Goal: Task Accomplishment & Management: Complete application form

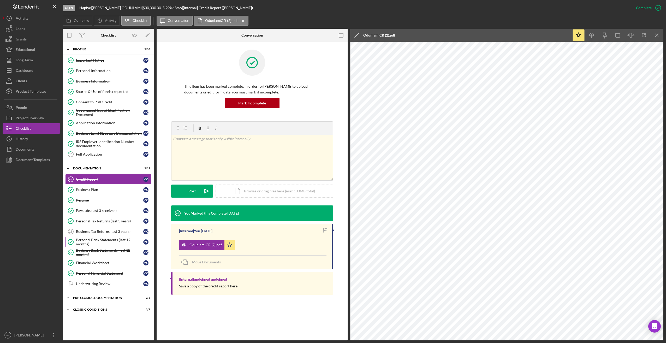
click at [102, 240] on div "Personal Bank Statements (last 12 months)" at bounding box center [109, 242] width 67 height 8
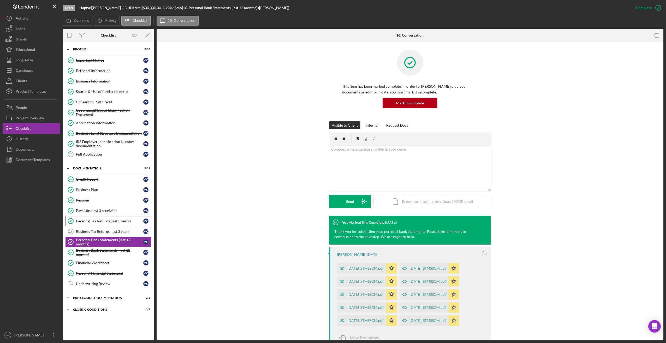
click at [100, 222] on div "Personal Tax Returns (last 3 years)" at bounding box center [109, 221] width 67 height 4
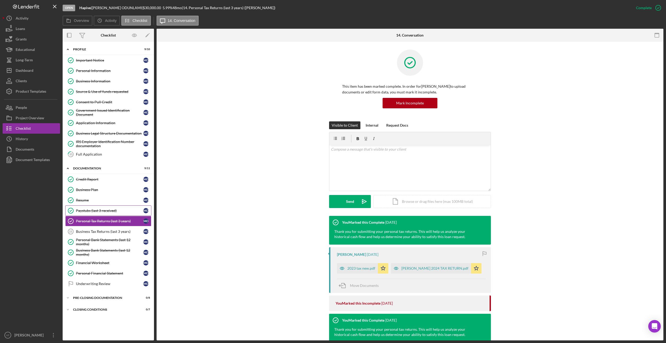
click at [105, 210] on div "Paystubs (last 3 received)" at bounding box center [109, 211] width 67 height 4
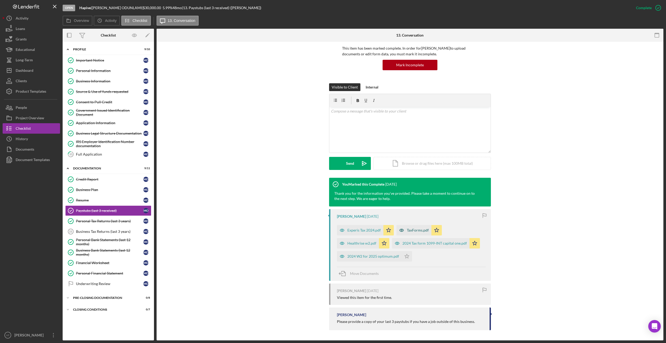
scroll to position [38, 0]
click at [337, 257] on div "2024 W2 for 2025 optimum.pdf" at bounding box center [374, 256] width 52 height 4
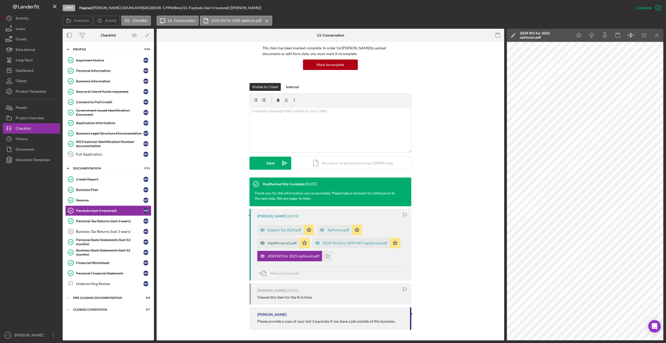
click at [281, 245] on div "Healthrise w2.pdf" at bounding box center [282, 243] width 29 height 4
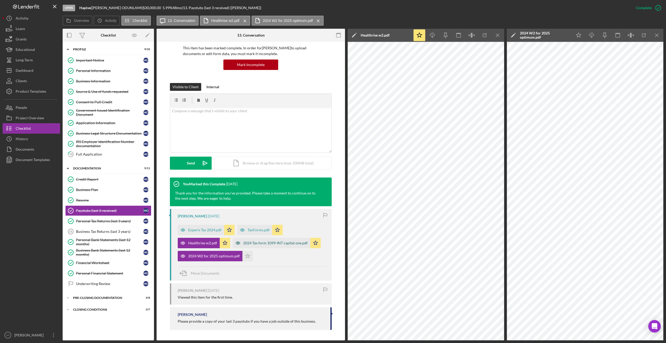
click at [303, 243] on div "2024 Tax form 1099-INT capital one.pdf" at bounding box center [275, 243] width 64 height 4
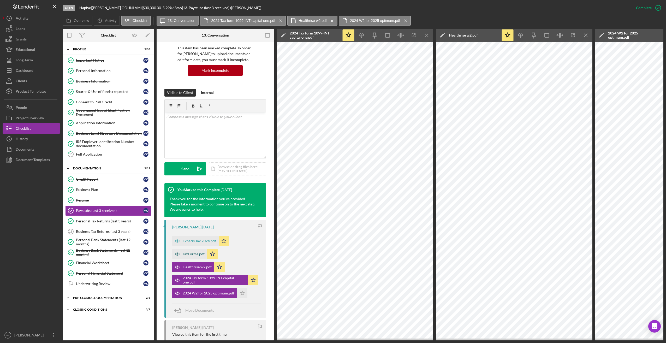
click at [194, 256] on div "TaxForms.pdf" at bounding box center [194, 254] width 22 height 4
click at [199, 243] on div "Experis Tax 2024.pdf" at bounding box center [199, 241] width 33 height 4
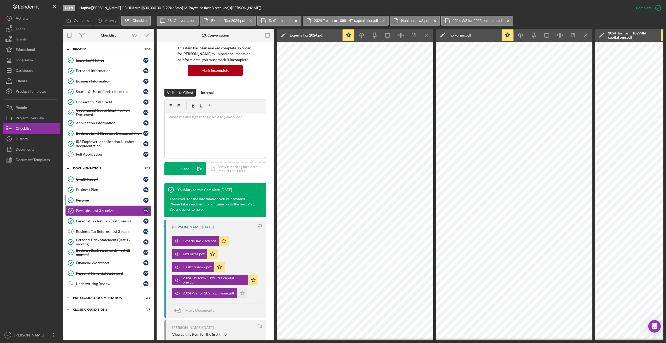
click at [97, 199] on div "Resume" at bounding box center [109, 200] width 67 height 4
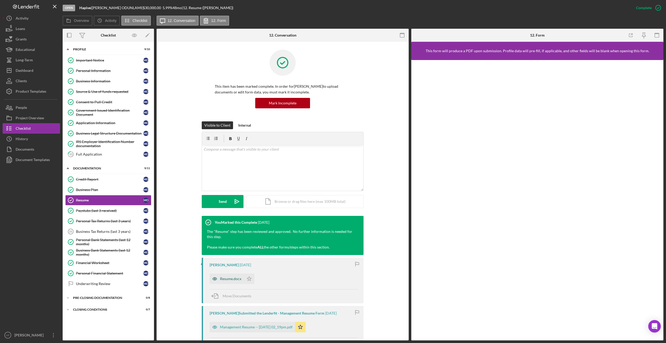
click at [234, 279] on div "Resume.docx" at bounding box center [230, 279] width 21 height 4
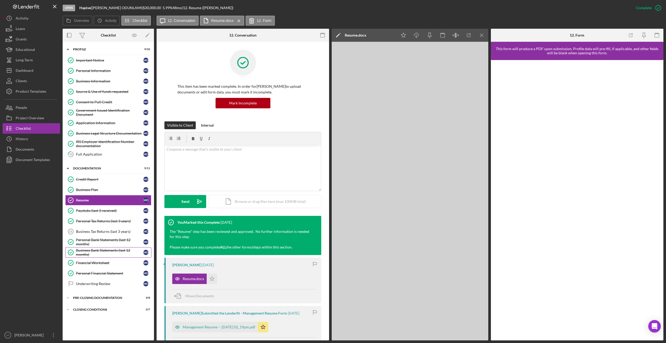
click at [101, 252] on div "Business Bank Statements (last 12 months)" at bounding box center [109, 252] width 67 height 8
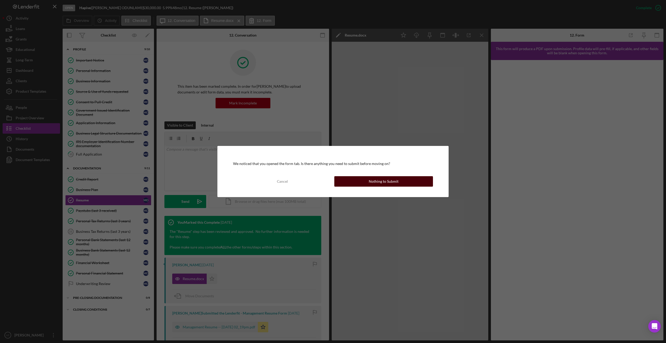
click at [337, 179] on div "Nothing to Submit" at bounding box center [384, 181] width 30 height 10
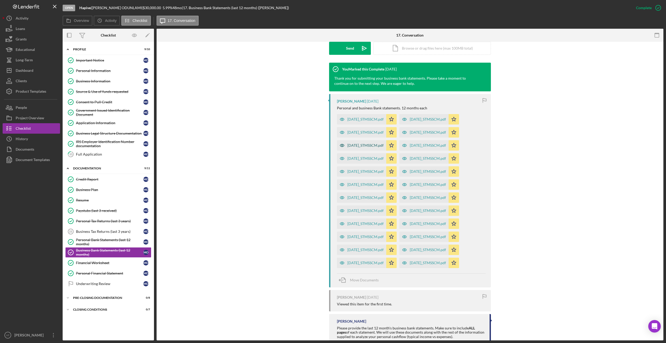
scroll to position [157, 0]
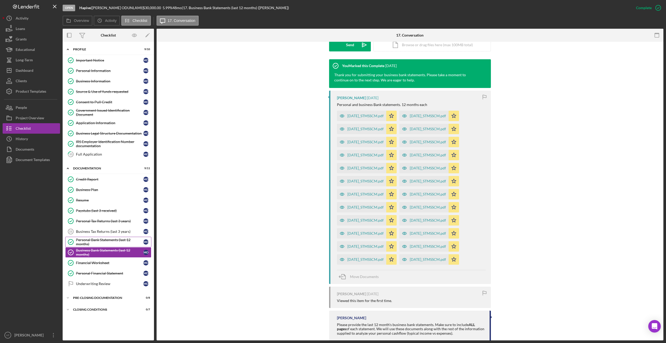
click at [95, 244] on div "Personal Bank Statements (last 12 months)" at bounding box center [109, 242] width 67 height 8
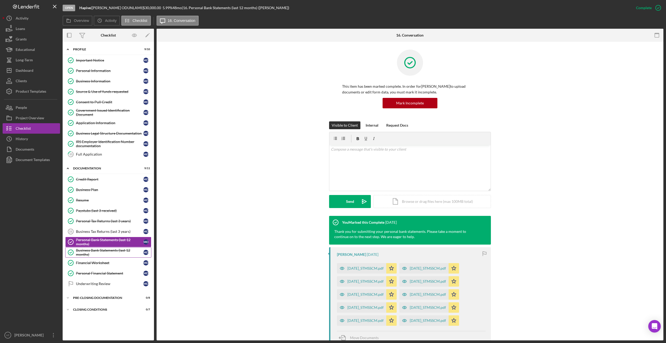
click at [107, 255] on div "Business Bank Statements (last 12 months)" at bounding box center [109, 252] width 67 height 8
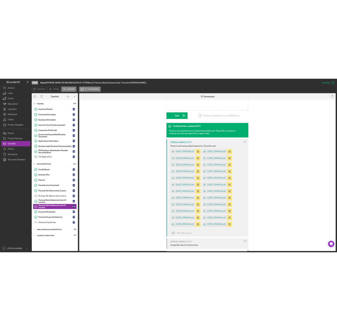
scroll to position [131, 0]
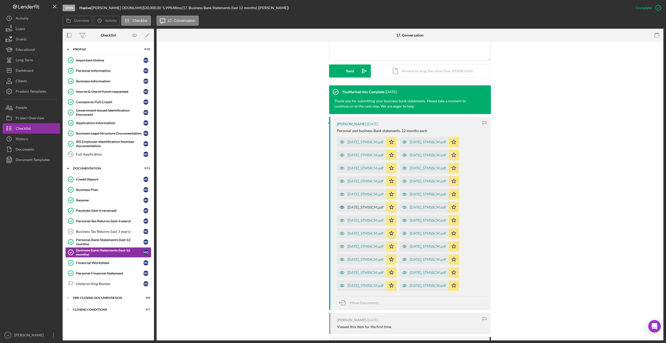
click at [337, 208] on div "[DATE]_STMSSCM.pdf" at bounding box center [366, 207] width 36 height 4
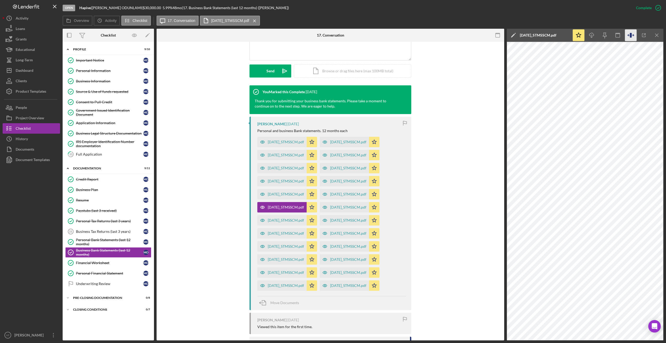
click at [337, 34] on icon "button" at bounding box center [631, 36] width 12 height 12
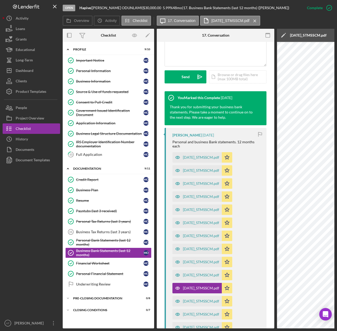
scroll to position [142, 0]
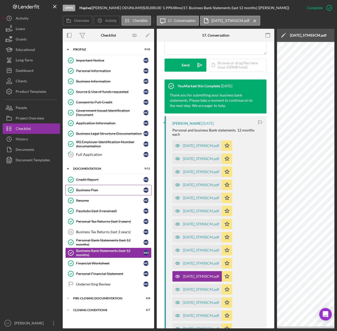
click at [87, 193] on link "Business Plan Business Plan M O" at bounding box center [108, 190] width 86 height 10
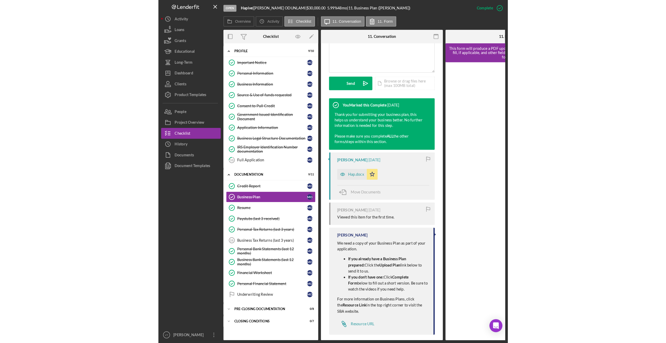
scroll to position [131, 0]
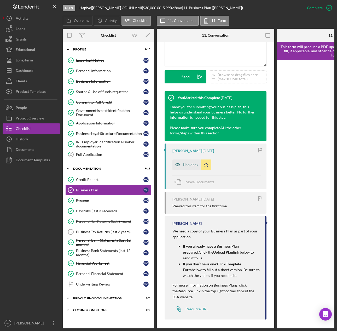
click at [194, 167] on div "Hap.docx" at bounding box center [190, 164] width 15 height 4
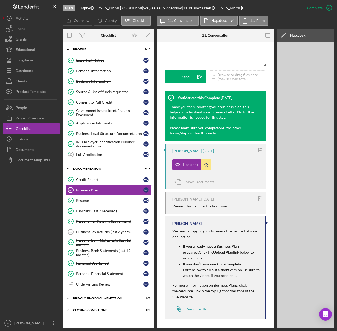
click at [34, 228] on div at bounding box center [31, 241] width 57 height 152
click at [30, 70] on div "Dashboard" at bounding box center [25, 71] width 18 height 12
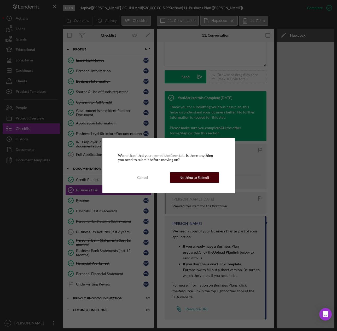
click at [187, 179] on div "Nothing to Submit" at bounding box center [194, 177] width 30 height 10
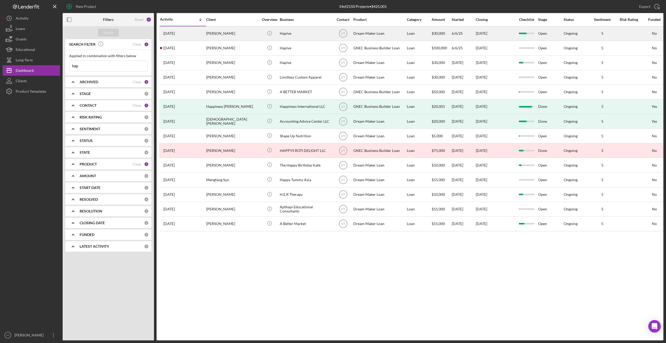
click at [295, 32] on div "Hapive" at bounding box center [306, 34] width 52 height 14
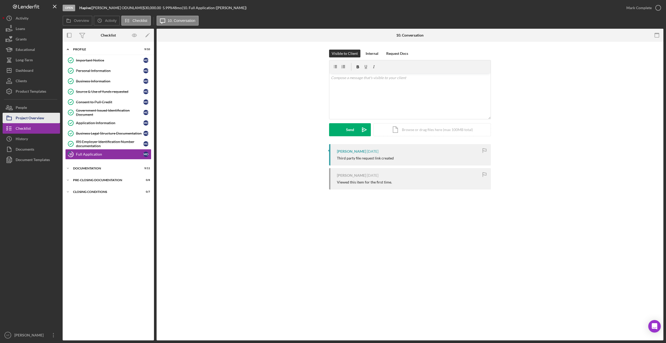
click at [25, 121] on div "Project Overview" at bounding box center [30, 119] width 28 height 12
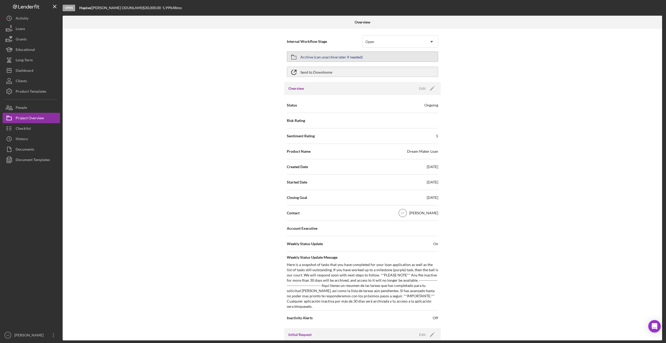
click at [337, 56] on button "Archive (can unarchive later if needed)" at bounding box center [362, 56] width 151 height 10
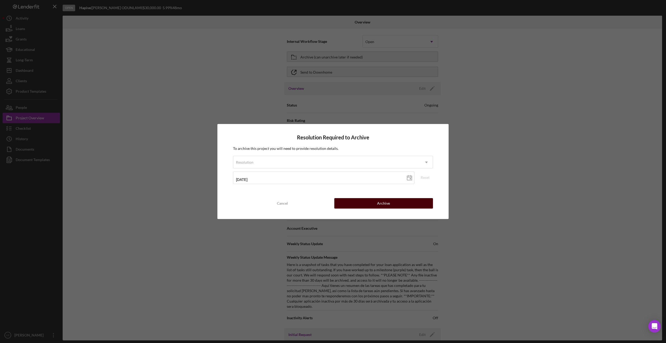
click at [337, 203] on button "Archive" at bounding box center [383, 203] width 99 height 10
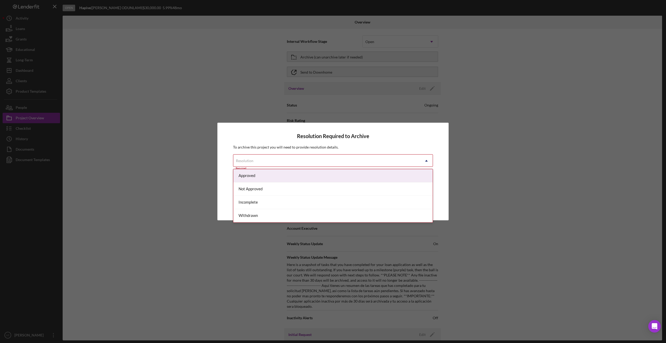
click at [329, 162] on div "Resolution" at bounding box center [326, 161] width 187 height 12
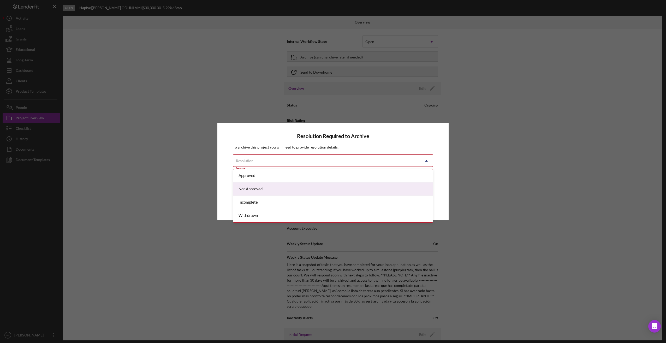
click at [297, 188] on div "Not Approved" at bounding box center [332, 189] width 199 height 13
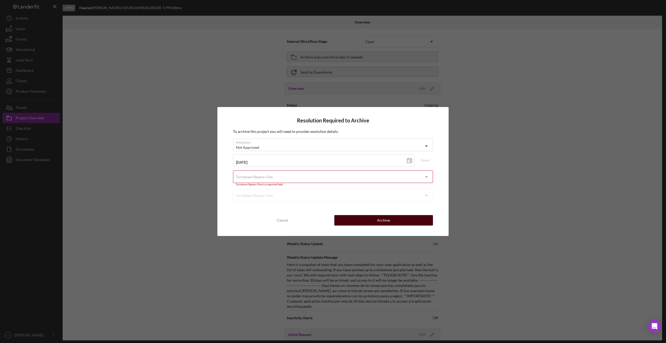
click at [337, 222] on button "Archive" at bounding box center [383, 220] width 99 height 10
click at [337, 177] on div "Turndown Reason One" at bounding box center [326, 177] width 187 height 12
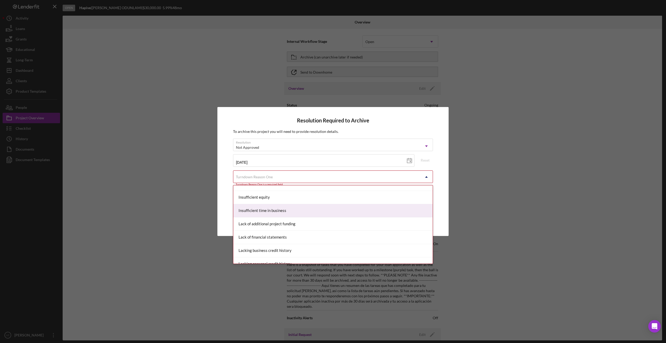
scroll to position [209, 0]
click at [297, 209] on div "Insufficient time in business" at bounding box center [332, 209] width 199 height 13
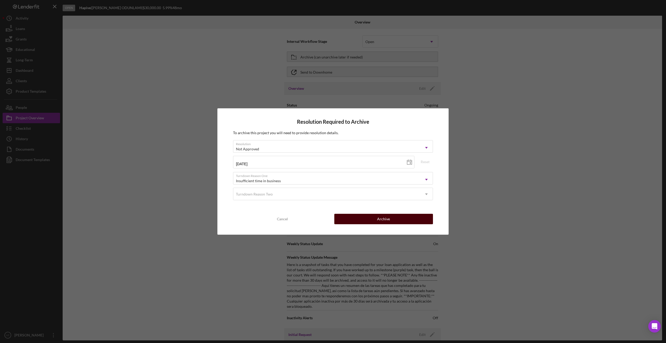
click at [337, 220] on div "Archive" at bounding box center [383, 219] width 13 height 10
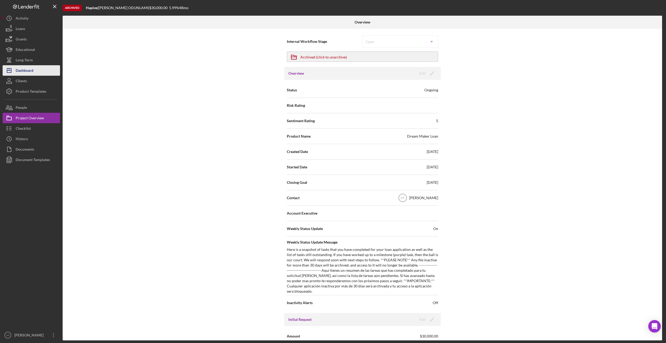
click at [37, 70] on button "Icon/Dashboard Dashboard" at bounding box center [31, 70] width 57 height 10
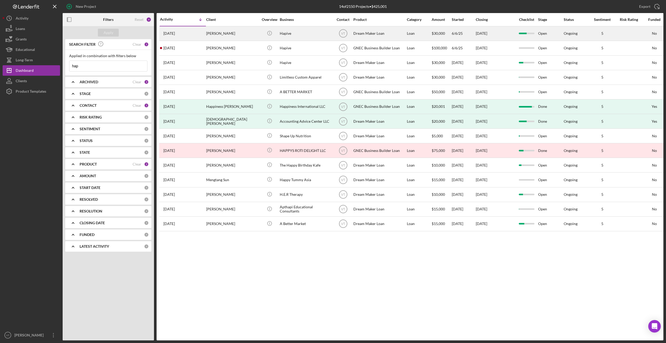
click at [227, 34] on div "[PERSON_NAME]" at bounding box center [232, 34] width 52 height 14
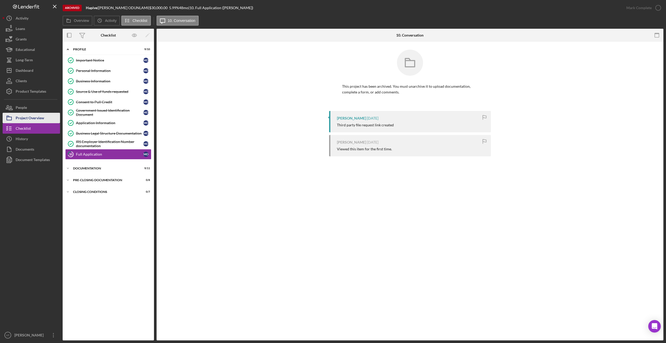
click at [41, 119] on div "Project Overview" at bounding box center [30, 119] width 28 height 12
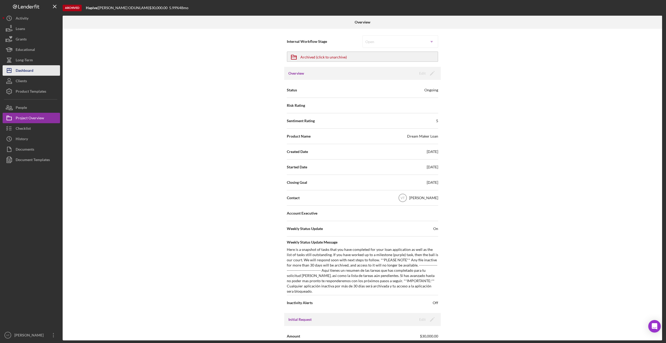
click at [25, 72] on div "Dashboard" at bounding box center [25, 71] width 18 height 12
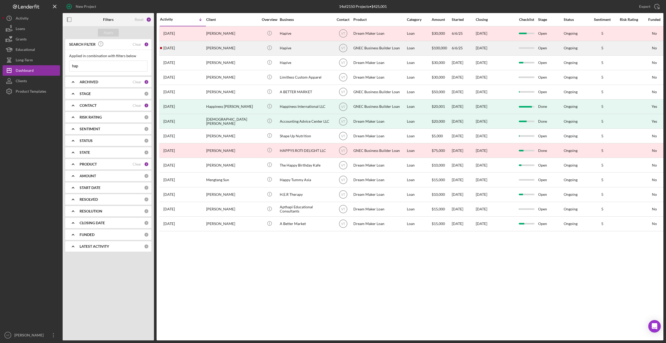
click at [227, 49] on div "[PERSON_NAME]" at bounding box center [232, 48] width 52 height 14
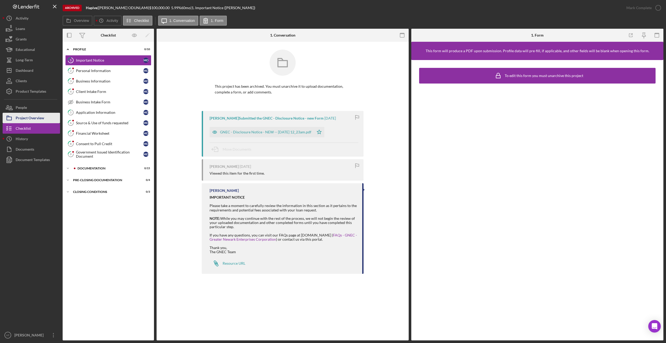
click at [28, 120] on div "Project Overview" at bounding box center [30, 119] width 28 height 12
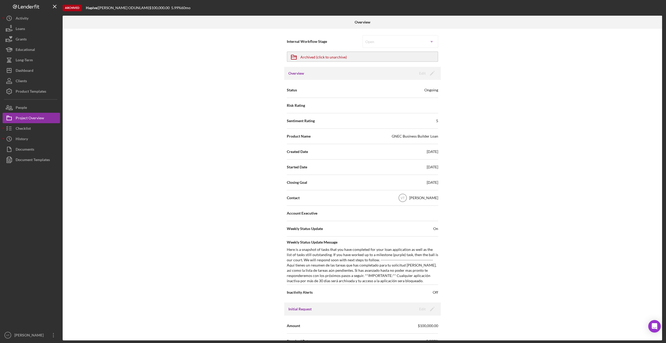
click at [35, 202] on div at bounding box center [31, 247] width 57 height 165
click at [34, 73] on button "Icon/Dashboard Dashboard" at bounding box center [31, 70] width 57 height 10
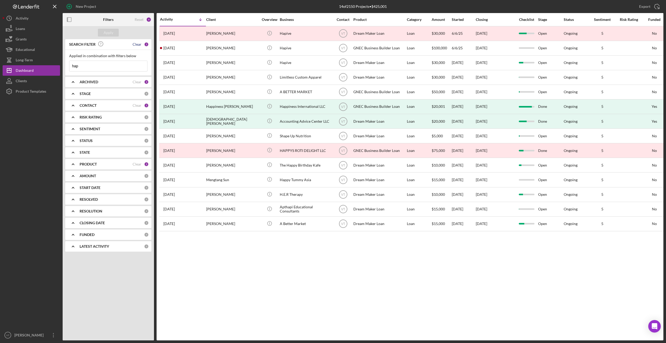
click at [138, 44] on div "Clear" at bounding box center [137, 44] width 9 height 4
click at [103, 33] on button "Apply" at bounding box center [108, 33] width 21 height 8
